Goal: Transaction & Acquisition: Obtain resource

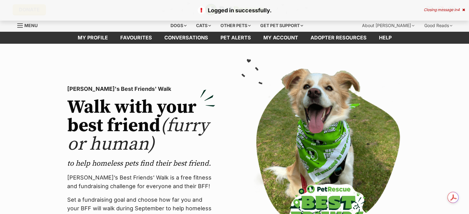
click at [463, 8] on icon at bounding box center [463, 10] width 3 height 4
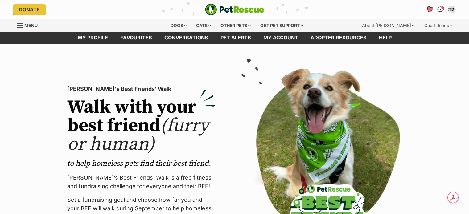
click at [429, 8] on icon "Favourites" at bounding box center [428, 9] width 7 height 7
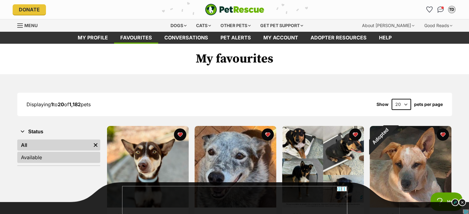
click at [42, 156] on link "Available" at bounding box center [58, 157] width 83 height 11
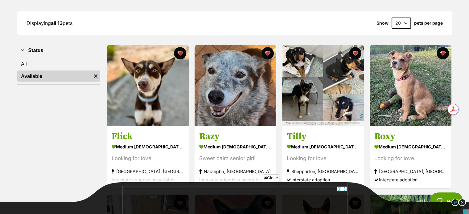
click at [277, 178] on span "Close" at bounding box center [270, 178] width 17 height 6
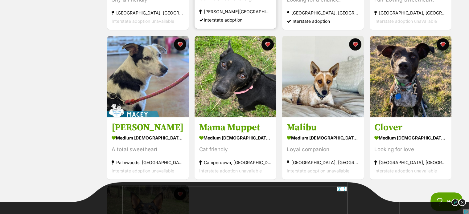
scroll to position [390, 0]
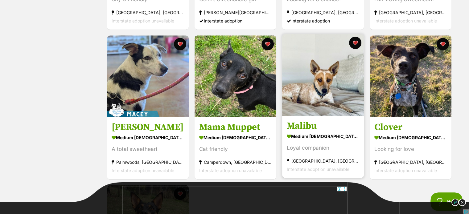
click at [329, 82] on img at bounding box center [323, 75] width 82 height 82
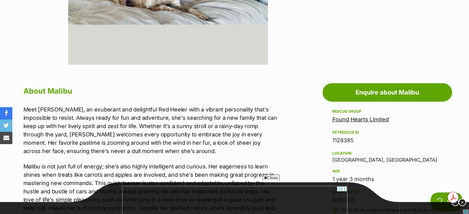
click at [276, 178] on span "Close" at bounding box center [270, 178] width 17 height 6
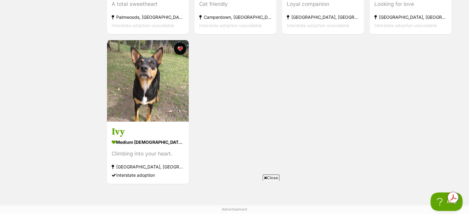
scroll to position [537, 0]
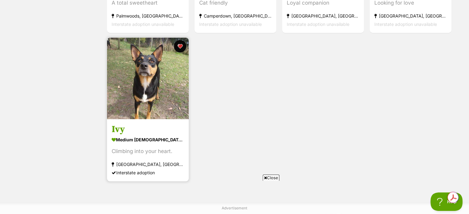
click at [156, 97] on img at bounding box center [148, 79] width 82 height 82
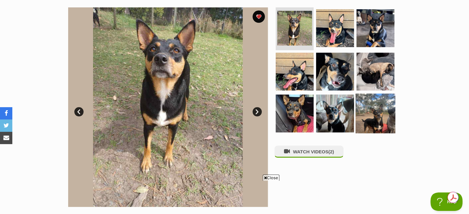
click at [381, 112] on img at bounding box center [375, 114] width 40 height 40
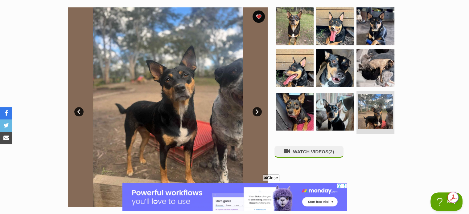
click at [275, 178] on span "Close" at bounding box center [270, 178] width 17 height 6
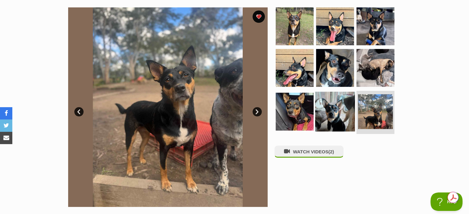
click at [339, 109] on img at bounding box center [335, 112] width 40 height 40
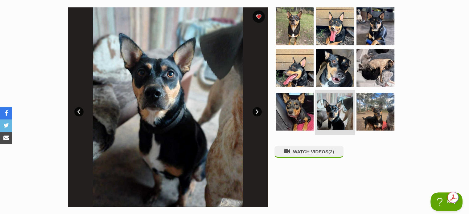
click at [339, 109] on img at bounding box center [334, 111] width 37 height 37
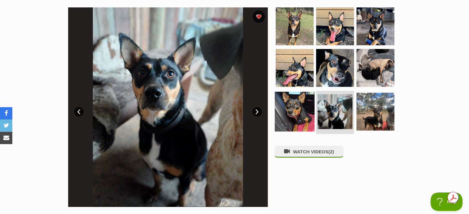
click at [298, 111] on img at bounding box center [294, 112] width 40 height 40
